Goal: Task Accomplishment & Management: Complete application form

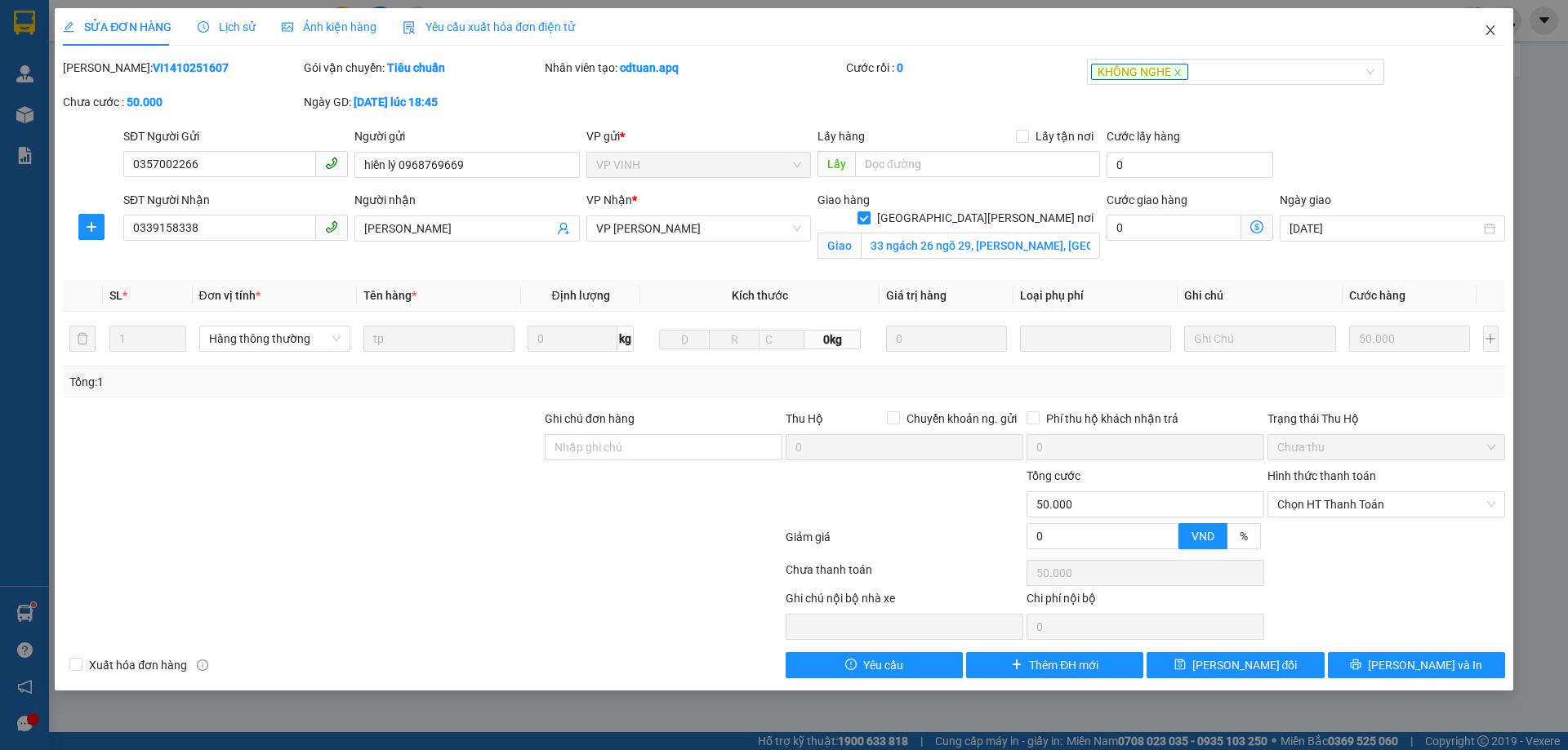
click at [1487, 29] on icon "close" at bounding box center [1490, 31] width 9 height 10
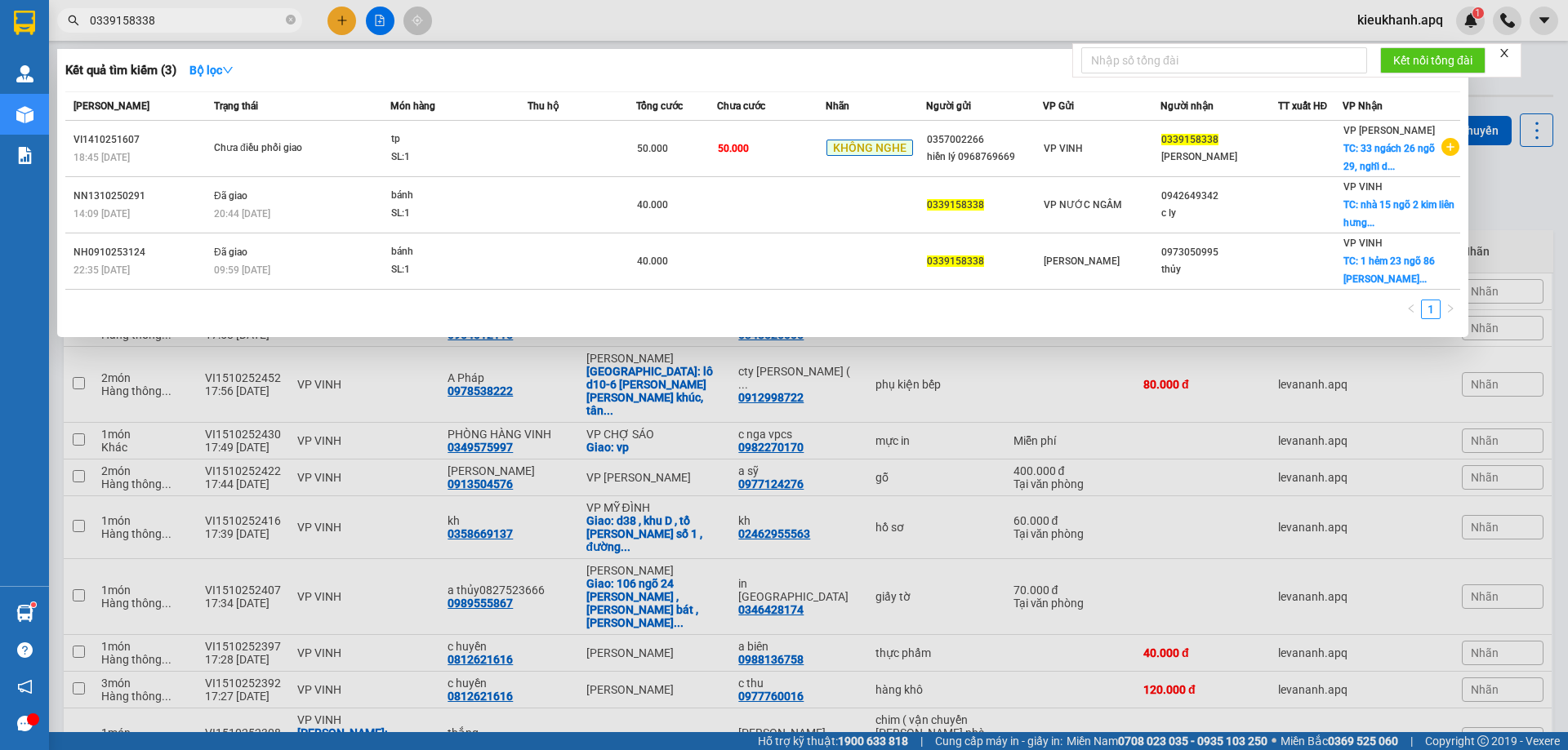
click at [296, 21] on span "0339158338" at bounding box center [179, 20] width 245 height 25
click at [290, 17] on icon "close-circle" at bounding box center [290, 20] width 10 height 10
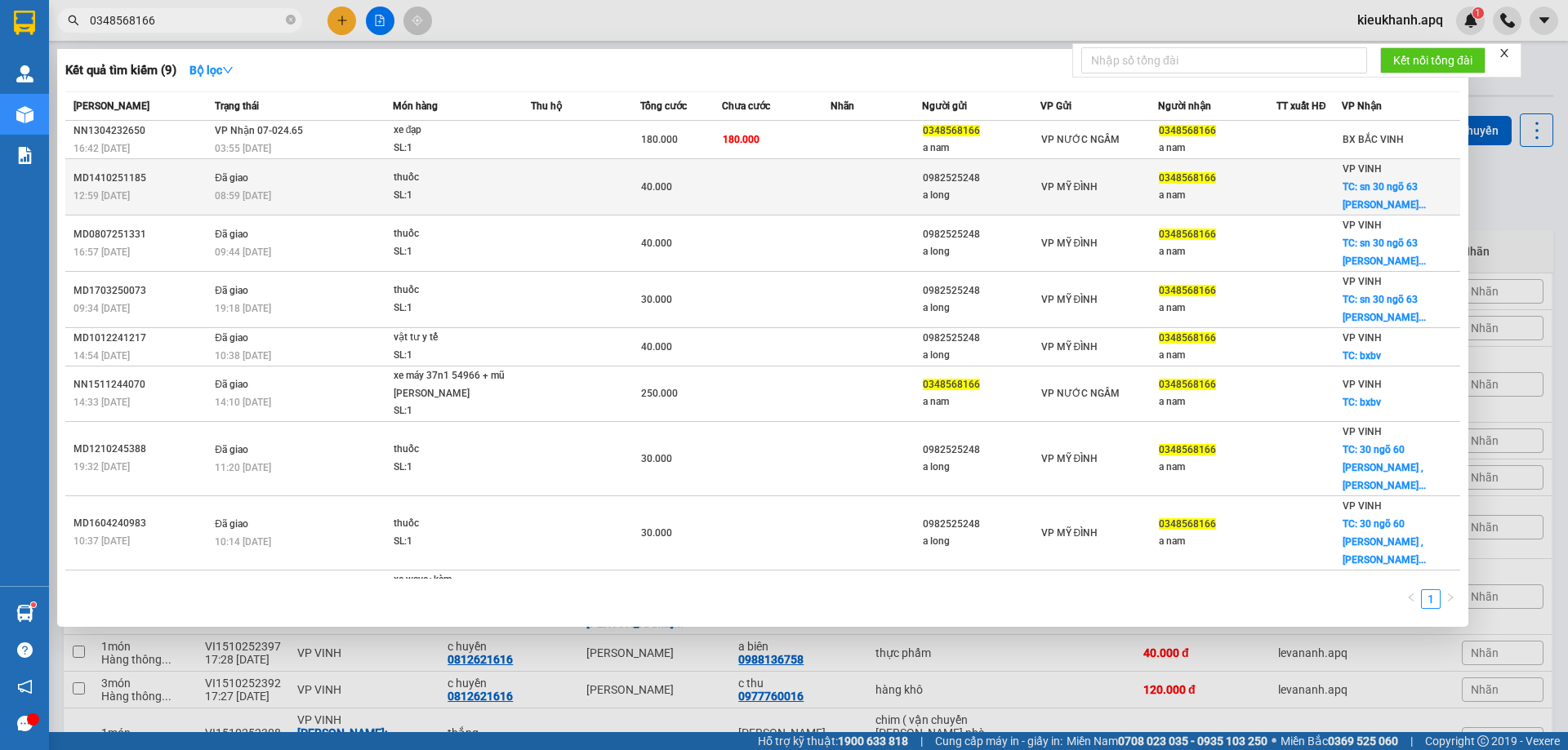
type input "0348568166"
click at [340, 189] on div "08:59 [DATE]" at bounding box center [303, 195] width 178 height 18
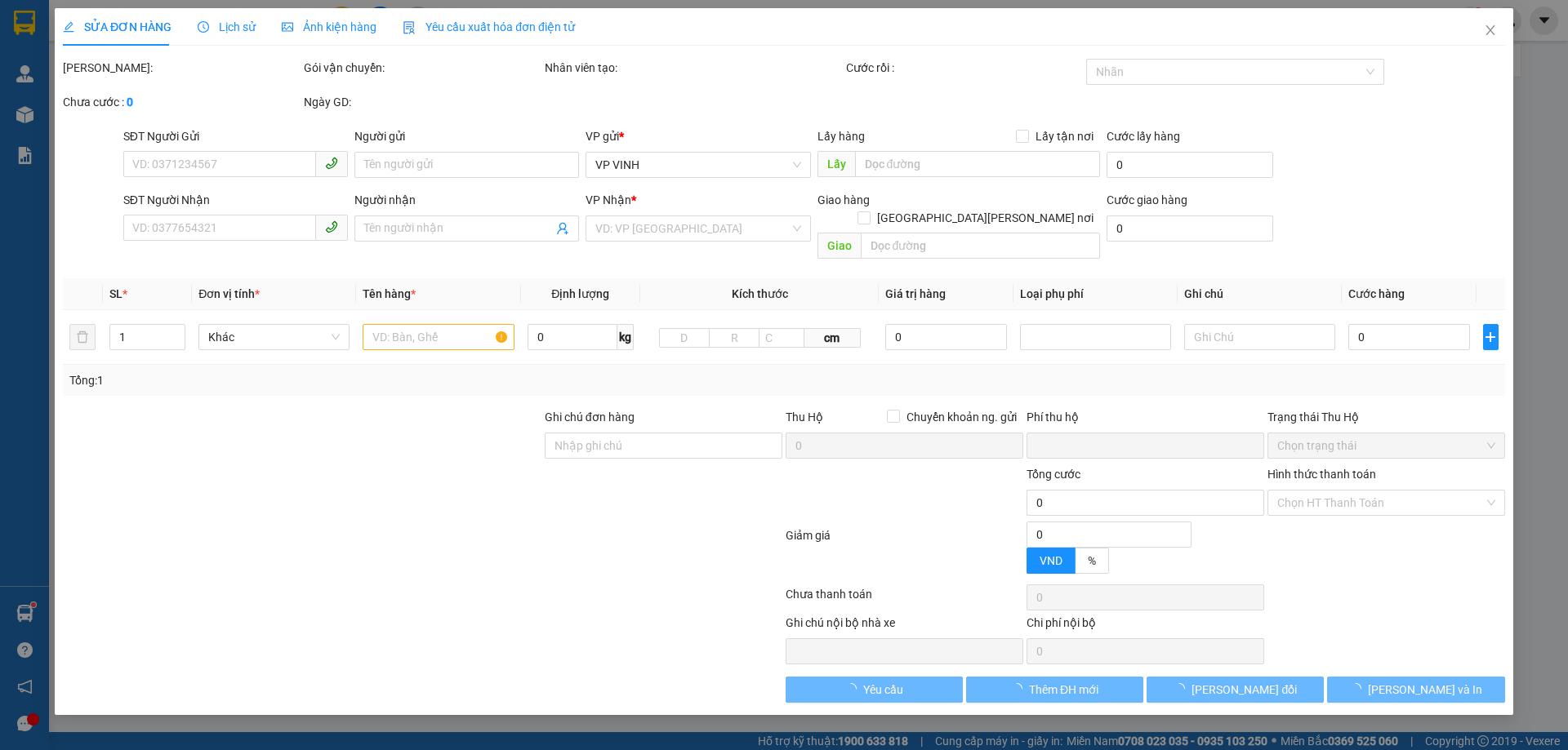
type input "0982525248"
type input "a long"
type input "0348568166"
type input "a nam"
checkbox input "true"
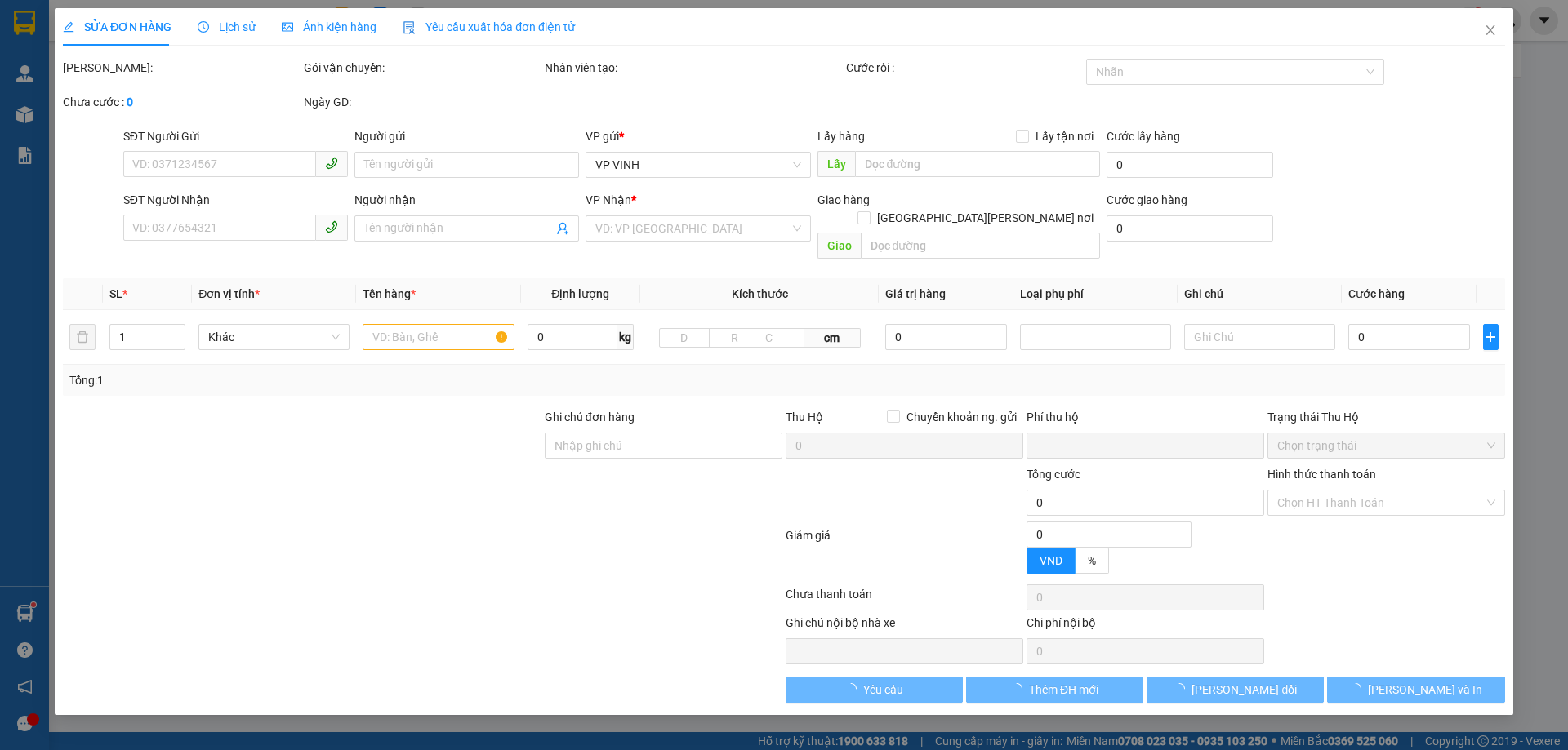
type input "sn 30 ngõ 63 [PERSON_NAME] [PERSON_NAME]"
type input "0"
type input "40.000"
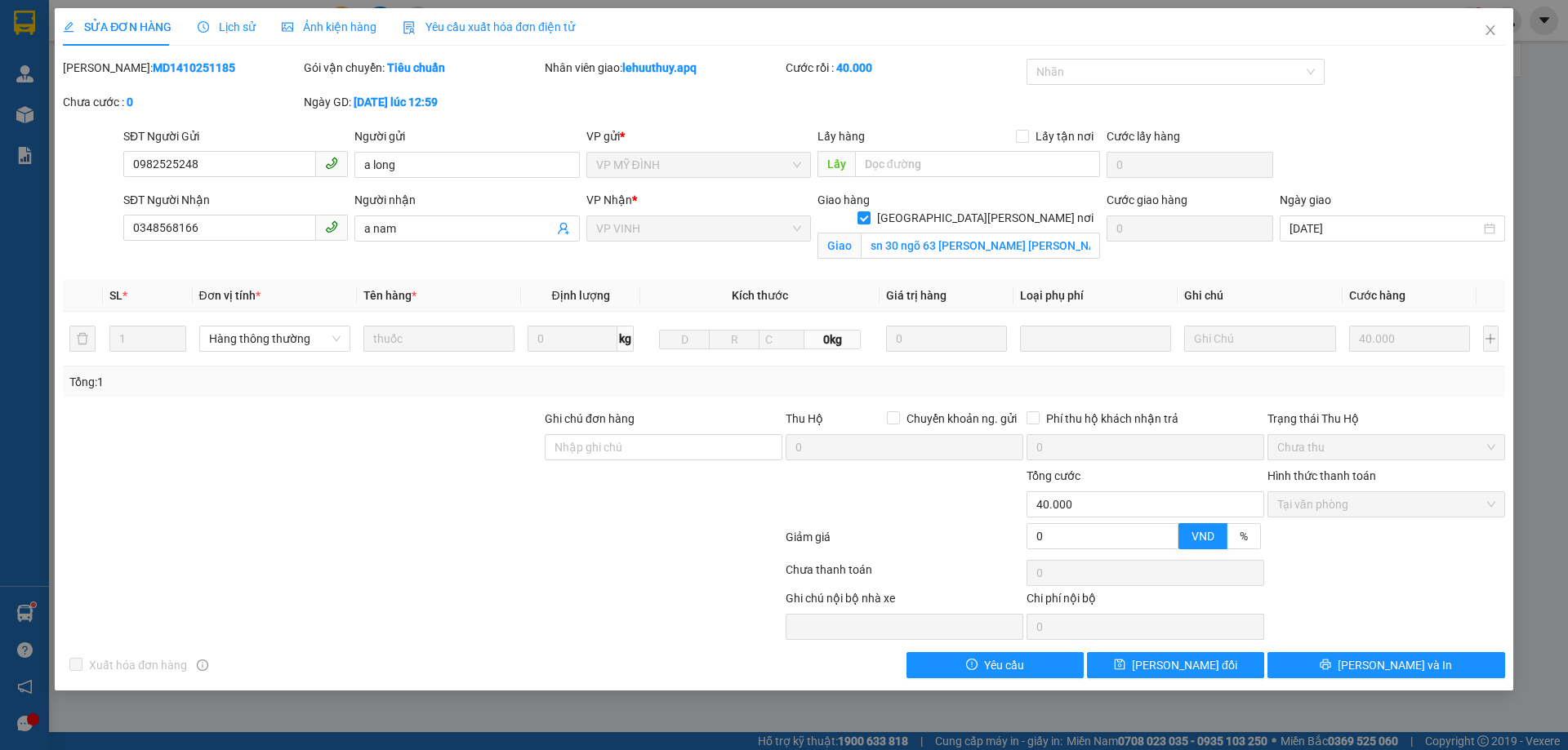
click at [233, 20] on span "Lịch sử" at bounding box center [227, 26] width 58 height 13
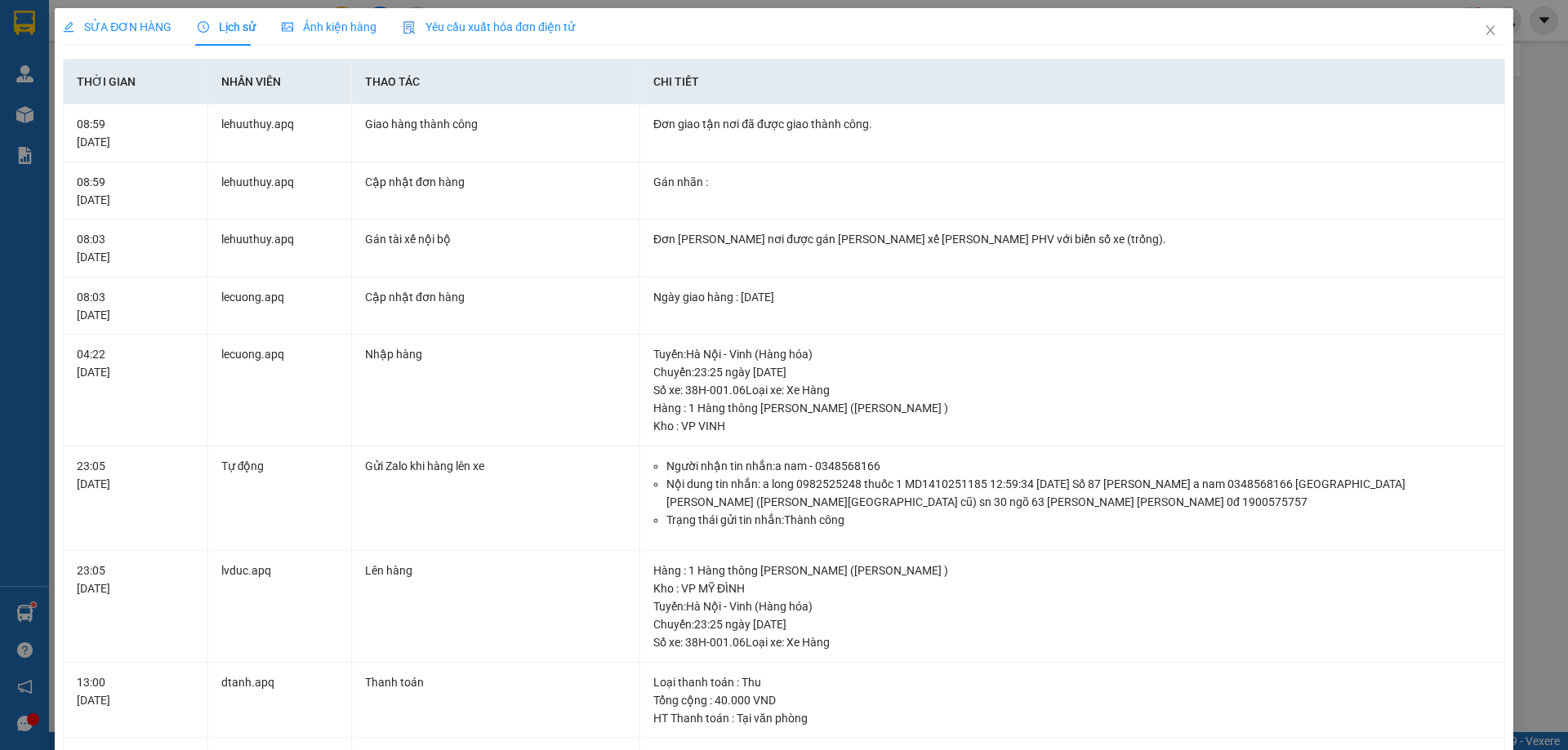
click at [113, 26] on span "SỬA ĐƠN HÀNG" at bounding box center [117, 26] width 109 height 13
